Goal: Complete application form

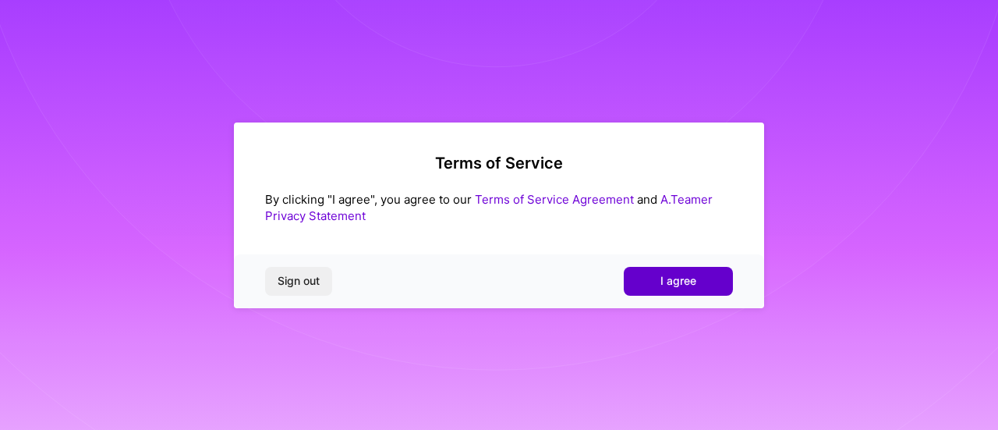
click at [666, 278] on span "I agree" at bounding box center [678, 281] width 36 height 16
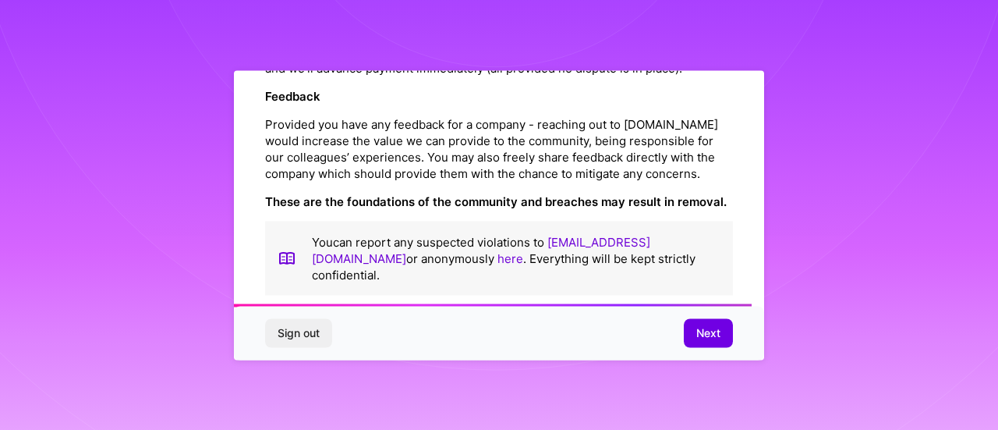
scroll to position [1886, 0]
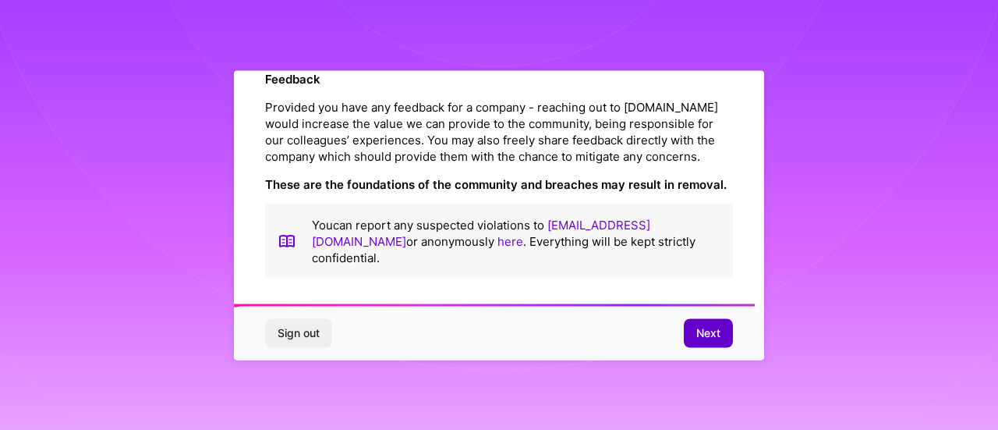
click at [719, 342] on button "Next" at bounding box center [708, 333] width 49 height 28
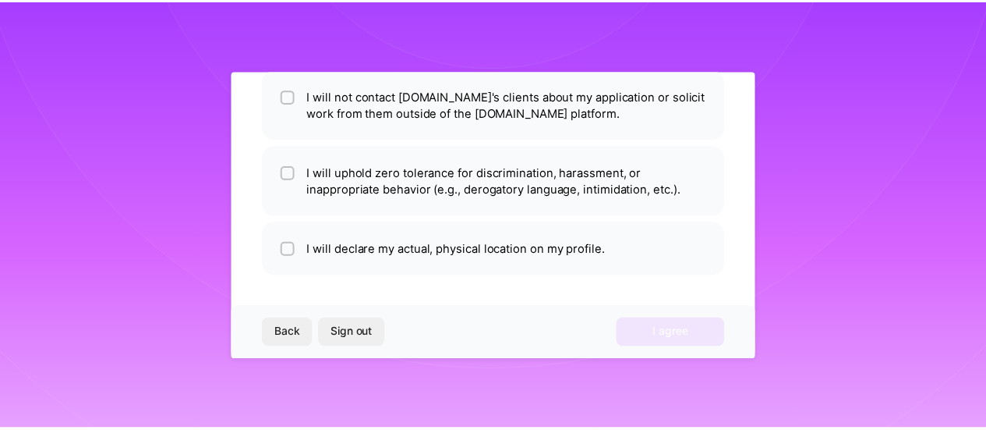
scroll to position [131, 0]
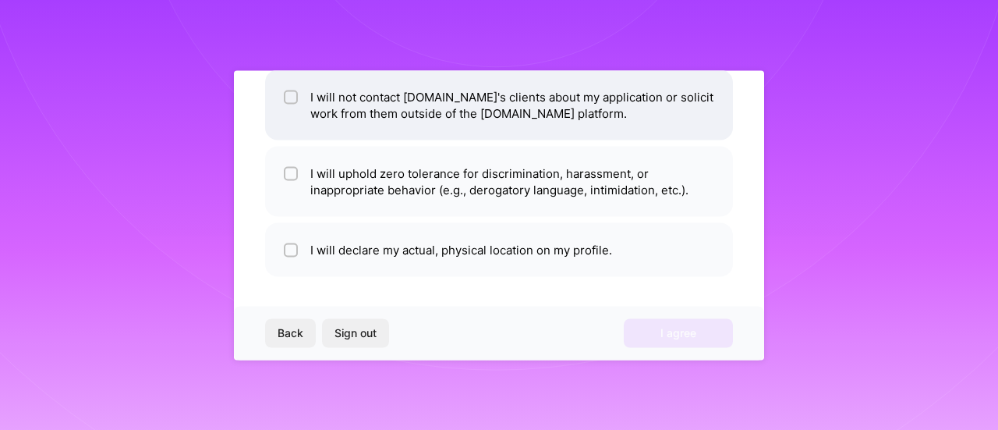
click at [304, 99] on li "I will not contact [DOMAIN_NAME]'s clients about my application or solicit work…" at bounding box center [499, 104] width 468 height 70
checkbox input "true"
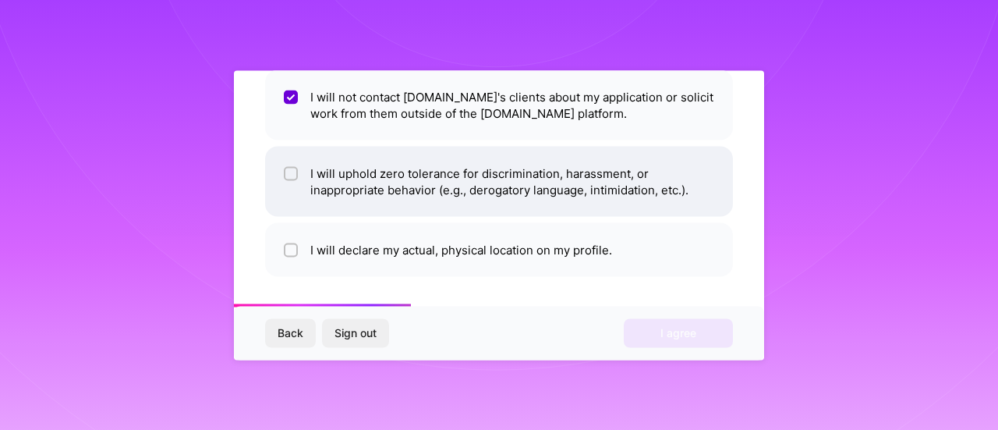
click at [376, 194] on li "I will uphold zero tolerance for discrimination, harassment, or inappropriate b…" at bounding box center [499, 181] width 468 height 70
checkbox input "true"
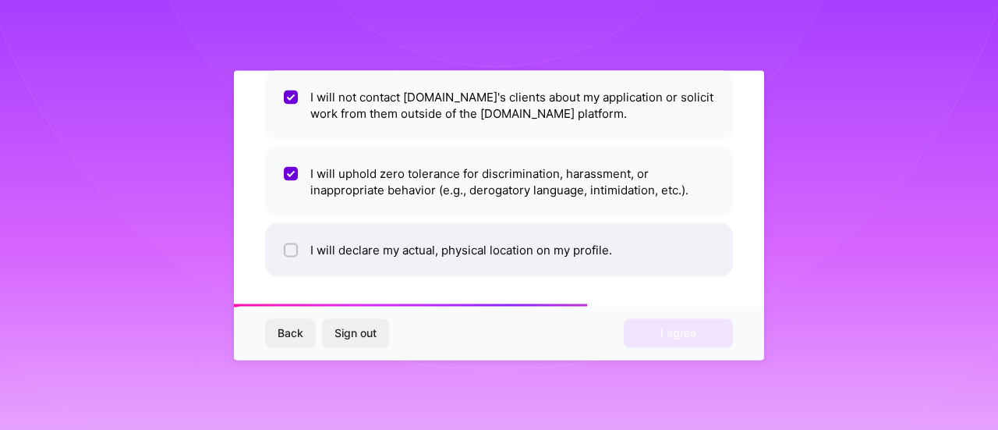
click at [424, 251] on li "I will declare my actual, physical location on my profile." at bounding box center [499, 249] width 468 height 54
checkbox input "true"
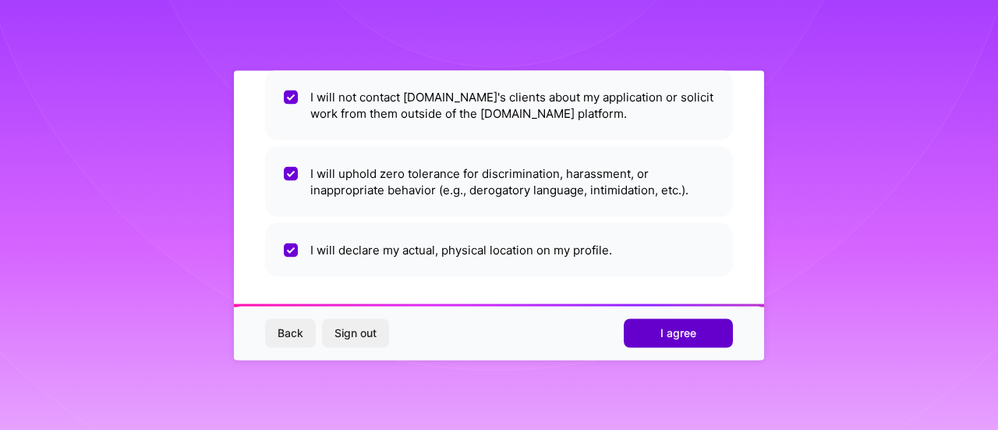
click at [678, 344] on button "I agree" at bounding box center [678, 333] width 109 height 28
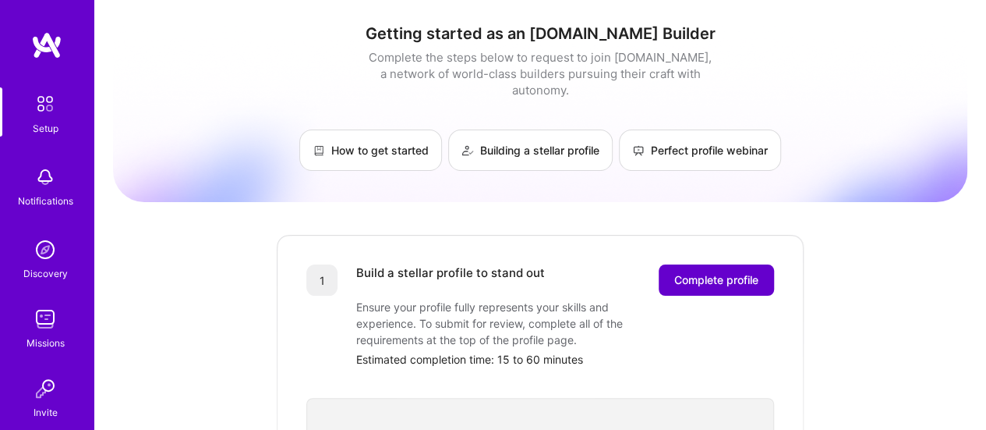
click at [714, 272] on span "Complete profile" at bounding box center [716, 280] width 84 height 16
